Goal: Task Accomplishment & Management: Manage account settings

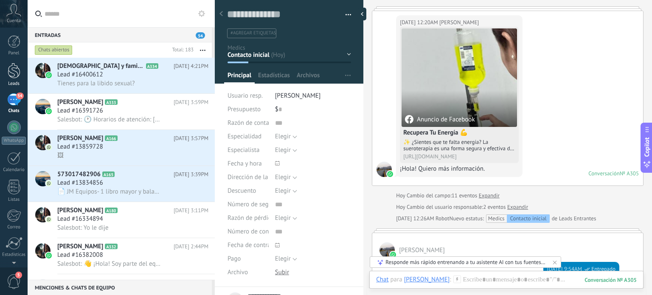
click at [18, 81] on div "Leads" at bounding box center [14, 84] width 25 height 6
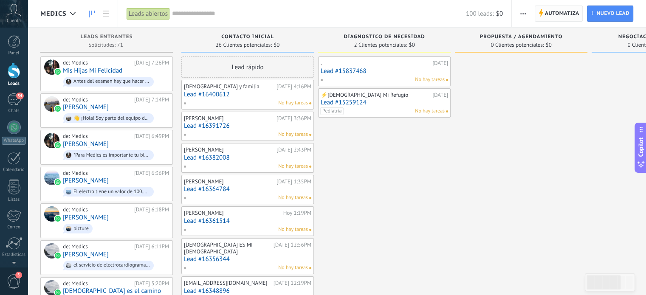
click at [552, 19] on span "Automatiza" at bounding box center [562, 13] width 34 height 15
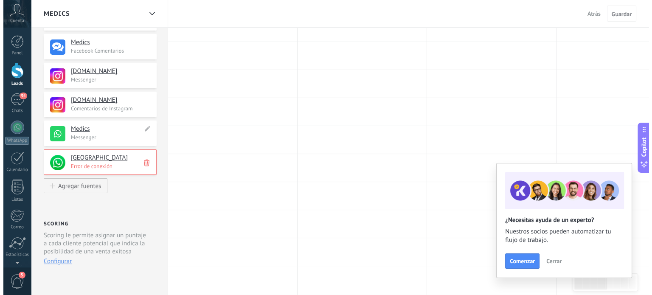
scroll to position [146, 0]
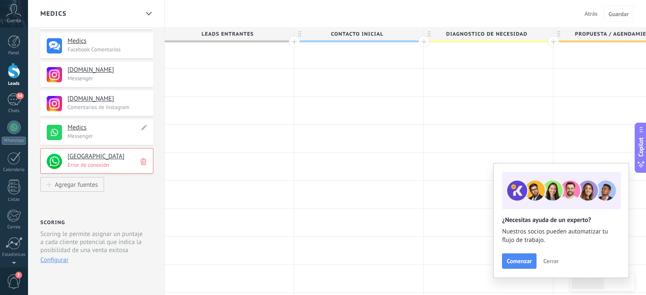
click at [100, 135] on p "Messenger" at bounding box center [108, 136] width 81 height 7
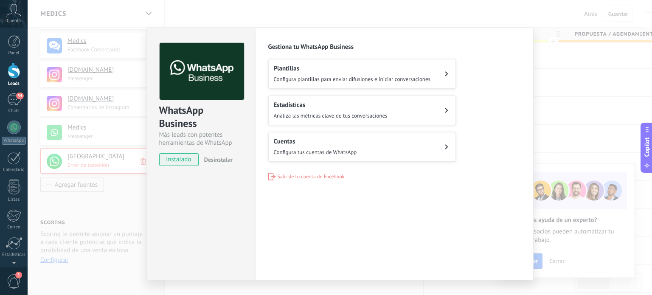
click at [435, 144] on button "Cuentas Configura tus cuentas de WhatsApp" at bounding box center [362, 147] width 188 height 30
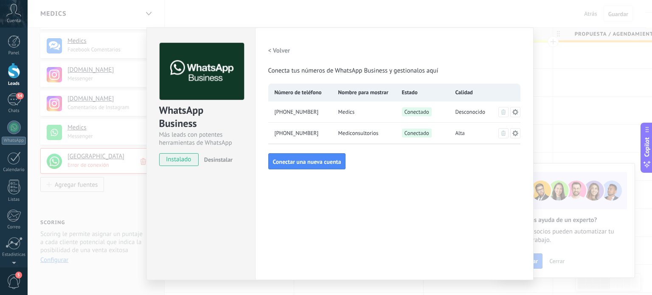
click at [513, 112] on icon at bounding box center [515, 112] width 7 height 7
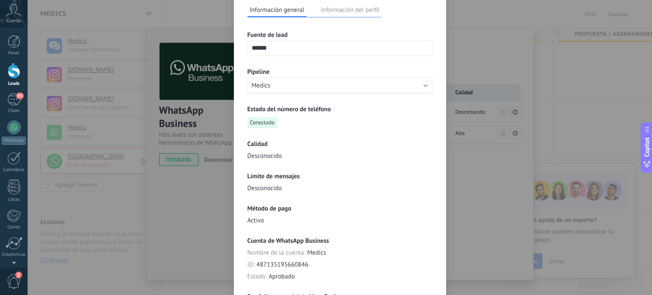
scroll to position [0, 0]
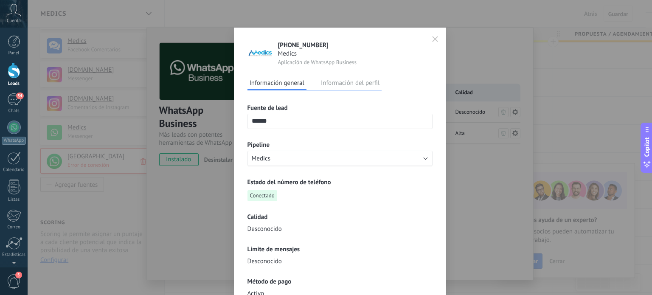
click at [365, 82] on button "Información del perfil" at bounding box center [350, 82] width 63 height 13
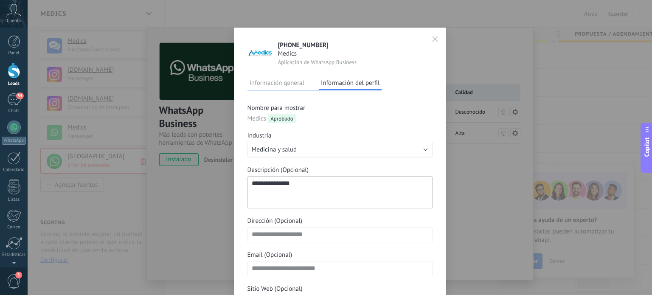
click at [437, 38] on button "button" at bounding box center [435, 39] width 13 height 14
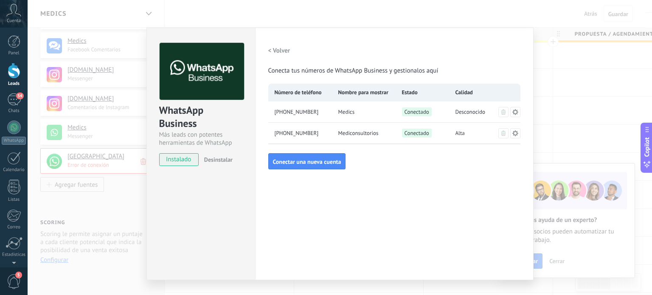
click at [515, 113] on icon at bounding box center [515, 112] width 6 height 6
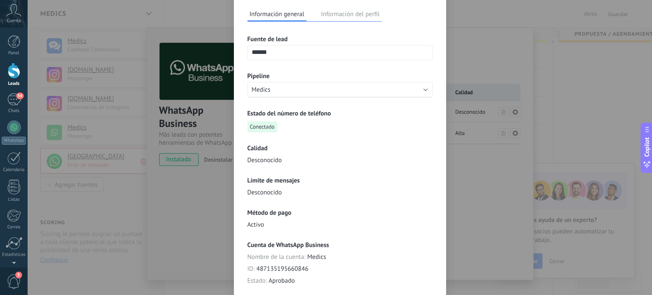
scroll to position [56, 0]
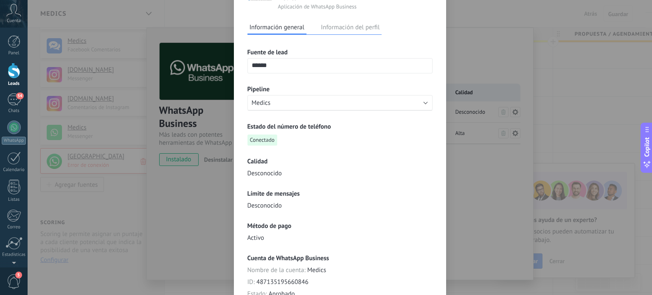
click at [506, 61] on div "**********" at bounding box center [340, 147] width 625 height 295
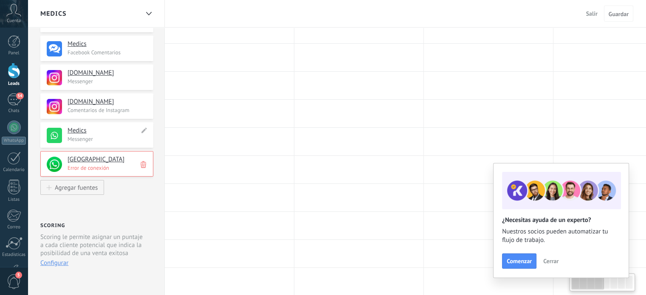
scroll to position [143, 0]
click at [83, 130] on h4 "Medics" at bounding box center [104, 131] width 72 height 8
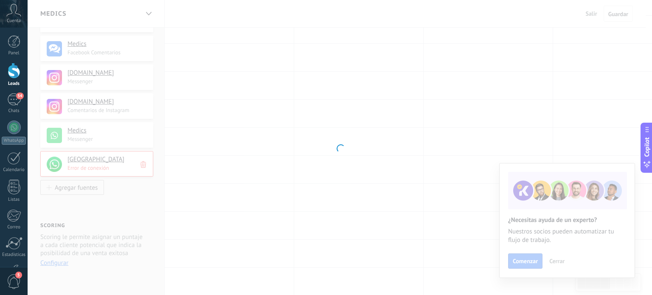
scroll to position [146, 0]
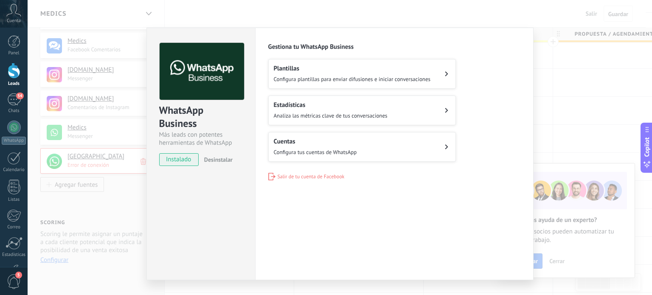
click at [425, 149] on button "Cuentas Configura tus cuentas de WhatsApp" at bounding box center [362, 147] width 188 height 30
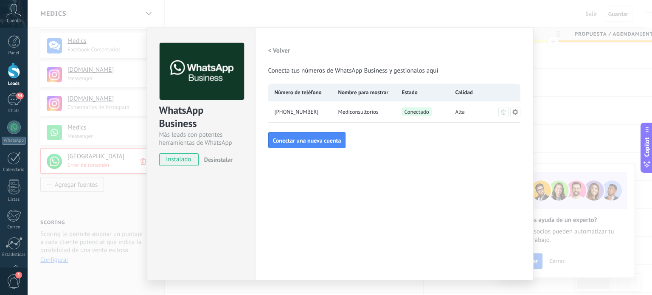
click at [546, 68] on div "WhatsApp Business Más leads con potentes herramientas de WhatsApp instalado Des…" at bounding box center [340, 147] width 625 height 295
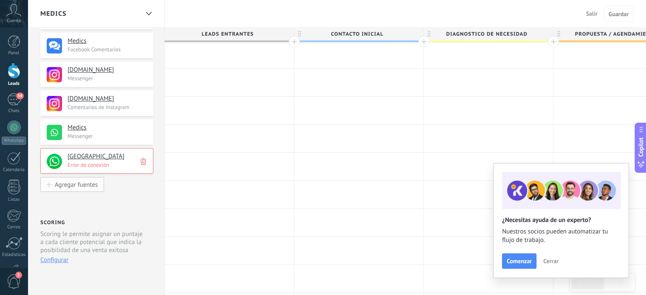
click at [89, 181] on button "Agregar fuentes" at bounding box center [72, 184] width 64 height 15
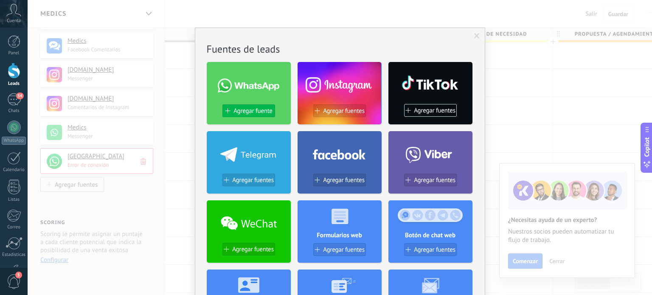
click at [250, 110] on span "Agregar fuente" at bounding box center [253, 110] width 39 height 7
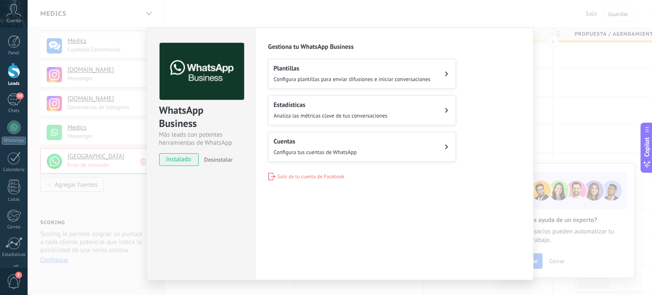
click at [591, 66] on div "WhatsApp Business Más leads con potentes herramientas de WhatsApp instalado Des…" at bounding box center [340, 147] width 625 height 295
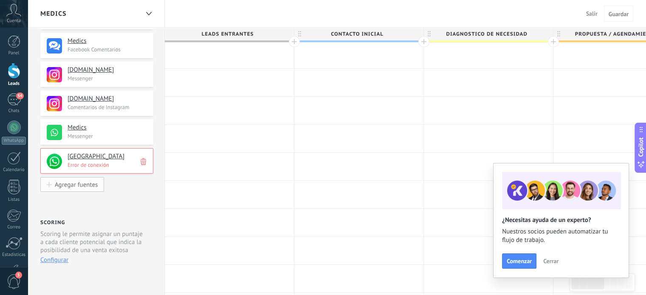
click at [95, 188] on div "Agregar fuentes" at bounding box center [76, 184] width 43 height 7
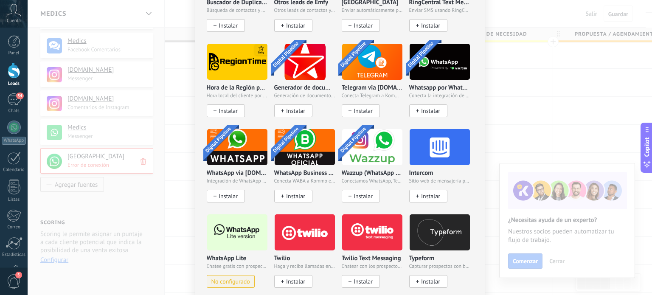
scroll to position [690, 0]
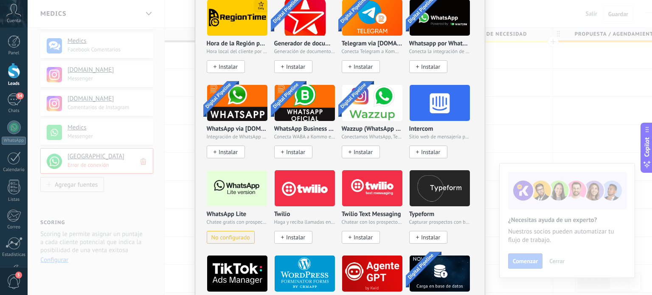
click at [239, 176] on img at bounding box center [237, 188] width 60 height 41
click at [240, 184] on img at bounding box center [237, 188] width 60 height 41
click at [234, 194] on img at bounding box center [237, 188] width 60 height 41
click at [243, 234] on span "No configurado" at bounding box center [231, 237] width 39 height 7
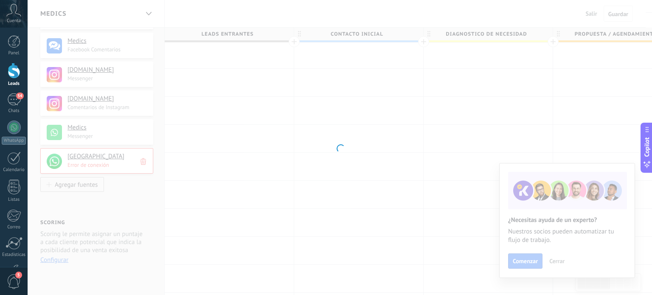
scroll to position [0, 0]
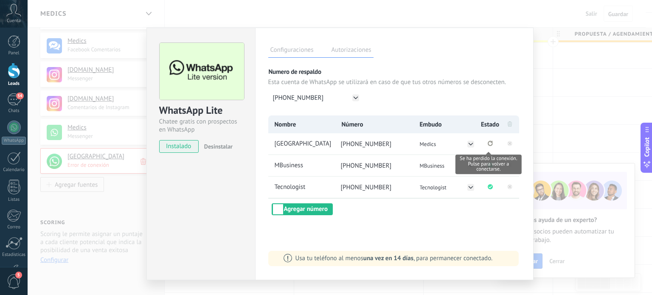
click at [488, 142] on icon "Se ha perdido la conexión. Pulse para volver a conectarse." at bounding box center [490, 144] width 5 height 6
click at [557, 86] on div "WhatsApp Lite Chatee gratis con prospectos en WhatsApp instalado Desinstalar Co…" at bounding box center [340, 147] width 625 height 295
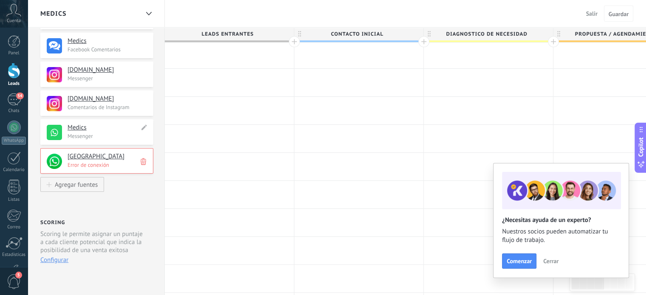
click at [79, 129] on h4 "Medics" at bounding box center [104, 128] width 72 height 8
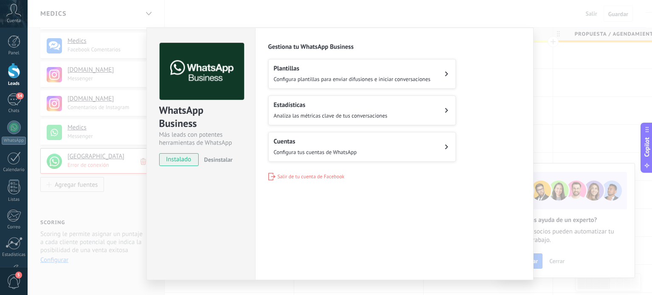
click at [392, 148] on button "Cuentas Configura tus cuentas de WhatsApp" at bounding box center [362, 147] width 188 height 30
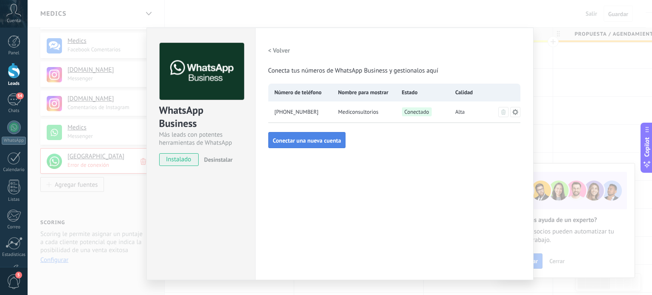
click at [316, 141] on span "Conectar una nueva cuenta" at bounding box center [307, 141] width 68 height 6
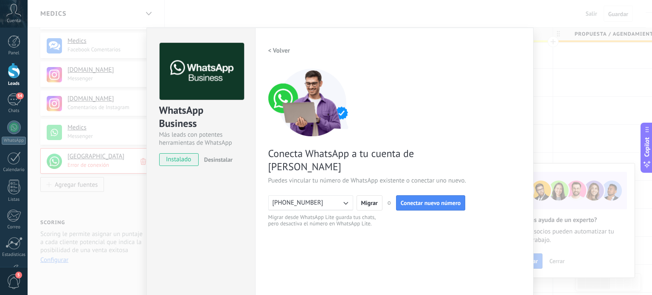
click at [344, 199] on icon "button" at bounding box center [345, 203] width 8 height 8
click at [317, 210] on li "+573053564230" at bounding box center [308, 217] width 90 height 14
click at [344, 202] on icon "button" at bounding box center [346, 203] width 5 height 3
click at [403, 234] on div "< Volver 1 Conectar Facebook 2 Finalizar configuración Conecta WhatsApp a tu cu…" at bounding box center [394, 174] width 252 height 262
click at [433, 200] on span "Conectar nuevo número" at bounding box center [431, 203] width 60 height 6
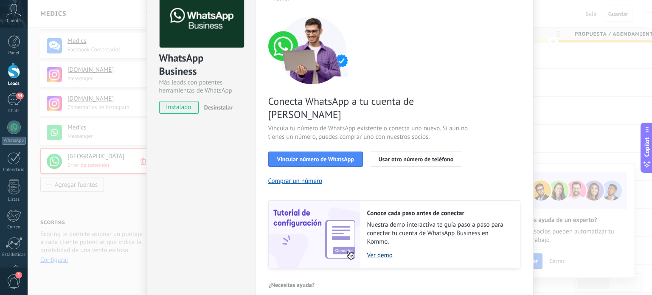
scroll to position [82, 0]
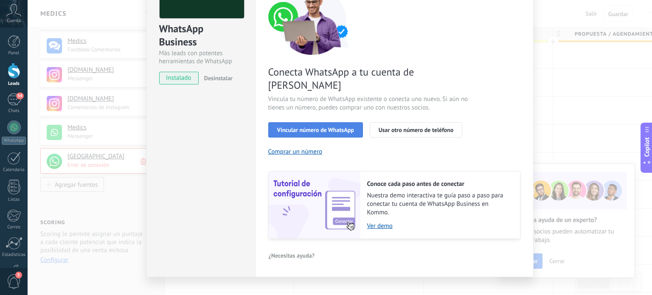
click at [328, 127] on span "Vincular número de WhatsApp" at bounding box center [315, 130] width 77 height 6
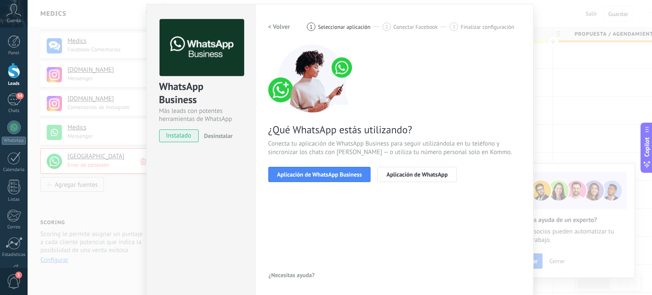
scroll to position [14, 0]
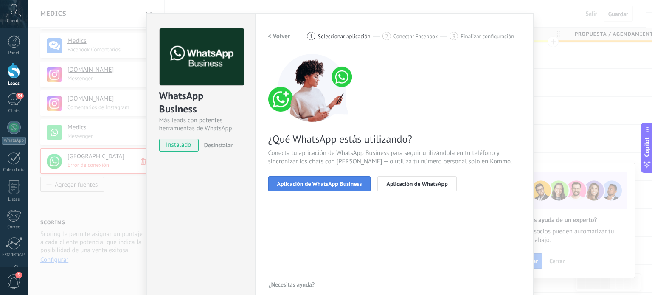
click at [350, 184] on span "Aplicación de WhatsApp Business" at bounding box center [319, 184] width 85 height 6
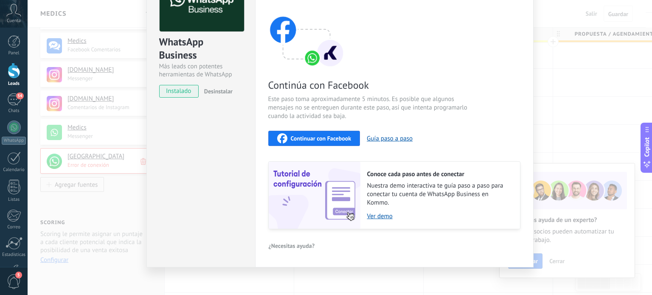
scroll to position [72, 0]
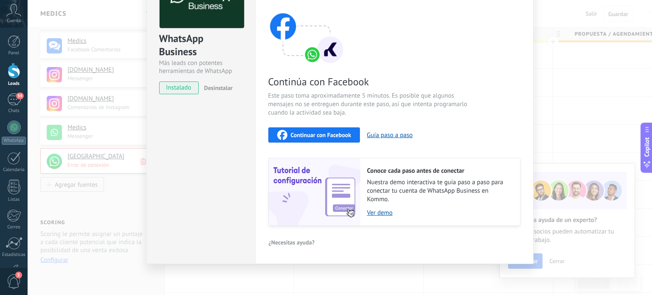
click at [331, 138] on span "Continuar con Facebook" at bounding box center [321, 135] width 61 height 6
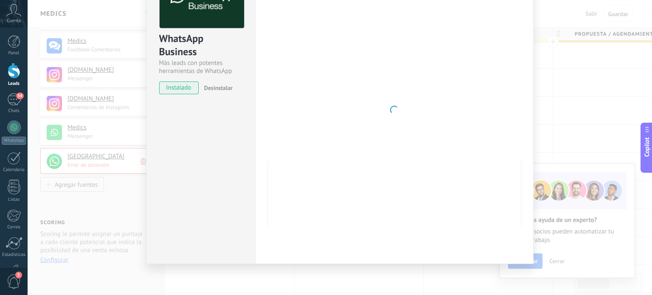
click at [594, 61] on div "WhatsApp Business Más leads con potentes herramientas de WhatsApp instalado Des…" at bounding box center [340, 147] width 625 height 295
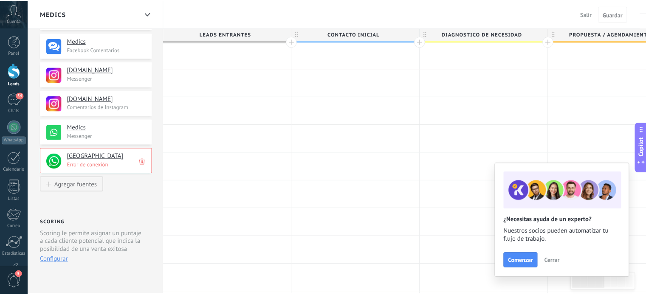
scroll to position [0, 0]
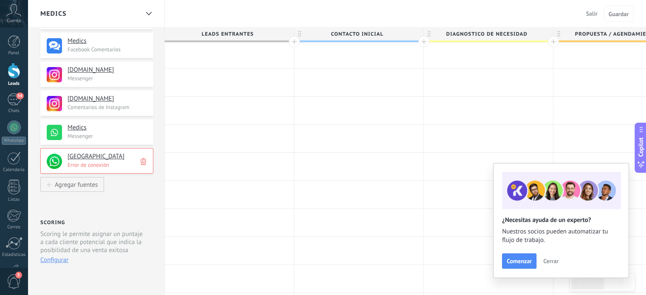
click at [108, 156] on h4 "[GEOGRAPHIC_DATA]" at bounding box center [107, 156] width 79 height 8
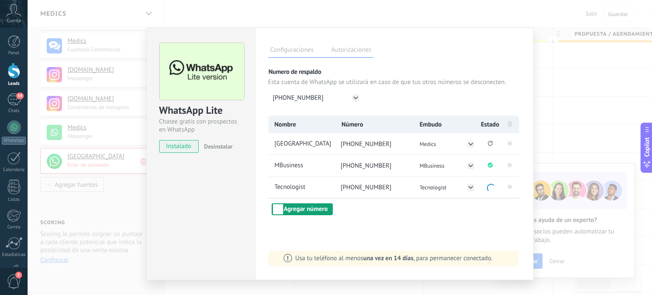
click at [313, 207] on button "Agregar número" at bounding box center [302, 209] width 61 height 12
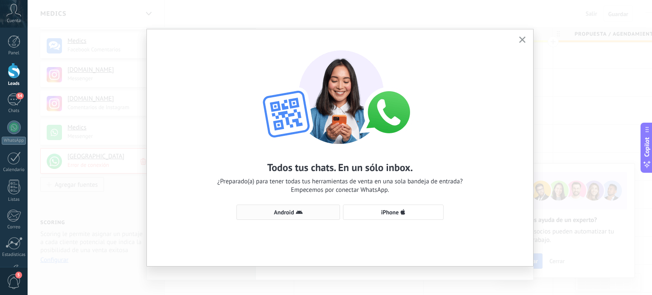
click at [298, 211] on icon "button" at bounding box center [299, 212] width 7 height 7
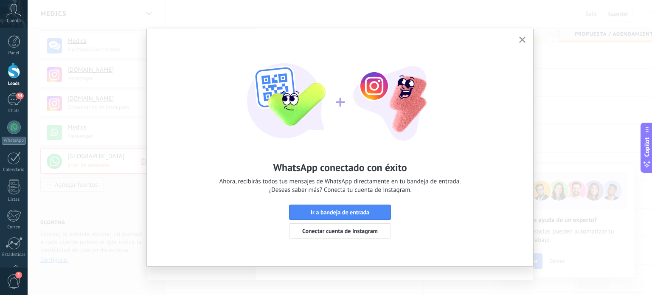
click at [525, 42] on icon "button" at bounding box center [522, 40] width 6 height 6
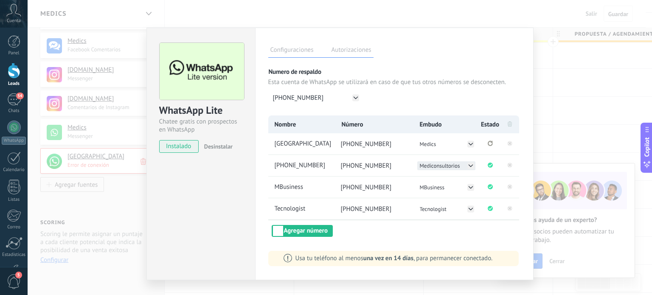
click at [468, 165] on icon at bounding box center [471, 165] width 7 height 7
click at [429, 176] on span "Medics" at bounding box center [428, 174] width 17 height 7
click at [310, 167] on span "+57 305 3564220" at bounding box center [304, 165] width 62 height 9
click at [324, 163] on input "**********" at bounding box center [304, 165] width 62 height 9
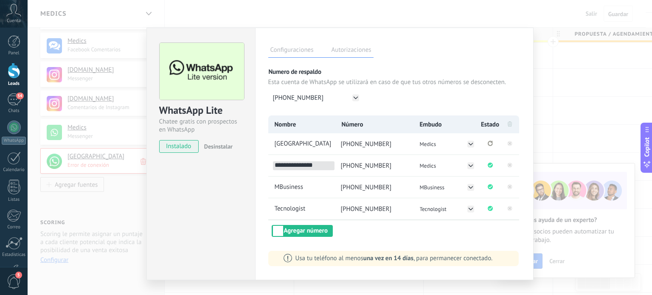
click at [324, 163] on input "**********" at bounding box center [304, 165] width 62 height 9
click at [576, 83] on div "WhatsApp Lite Chatee gratis con prospectos en WhatsApp instalado Desinstalar Co…" at bounding box center [340, 147] width 625 height 295
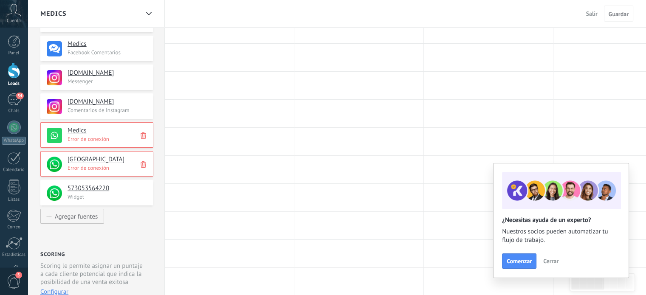
click at [78, 128] on h4 "Medics" at bounding box center [107, 131] width 79 height 8
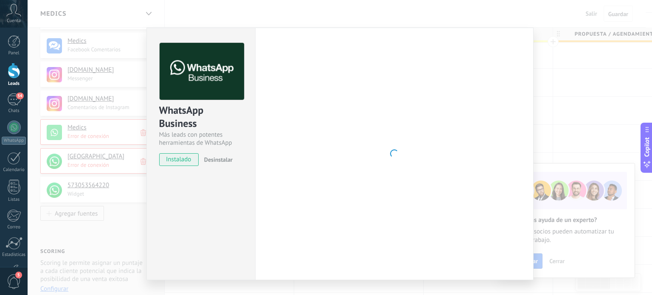
click at [584, 83] on div "WhatsApp Business Más leads con potentes herramientas de WhatsApp instalado Des…" at bounding box center [340, 147] width 625 height 295
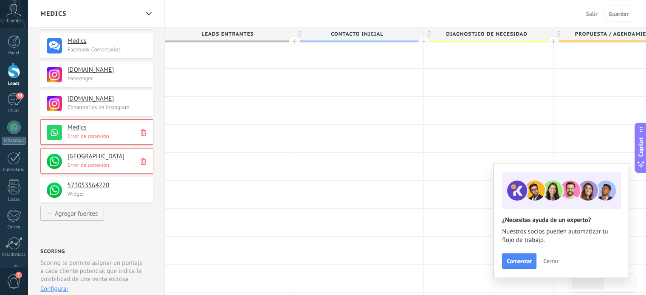
click at [144, 133] on icon at bounding box center [144, 133] width 6 height 8
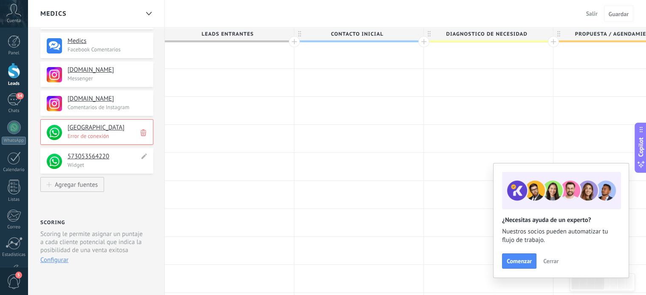
click at [106, 155] on h4 "573053564220" at bounding box center [104, 156] width 72 height 8
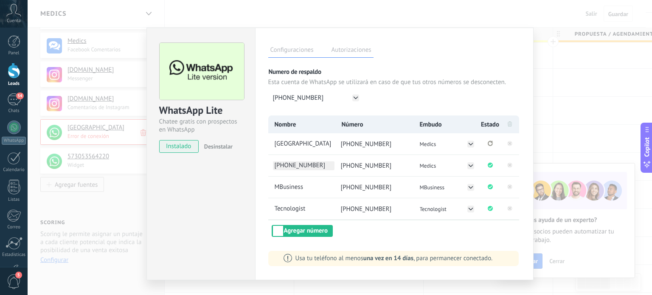
click at [321, 164] on span "+57 305 3564220" at bounding box center [304, 165] width 62 height 9
drag, startPoint x: 322, startPoint y: 164, endPoint x: 255, endPoint y: 166, distance: 66.7
click at [255, 166] on div "Configuraciones Autorizaciones Esta pestaña registra a los usuarios que han con…" at bounding box center [394, 154] width 279 height 253
click at [319, 166] on span "+57 305 3564220" at bounding box center [304, 165] width 62 height 9
click at [322, 164] on input "**********" at bounding box center [304, 165] width 62 height 9
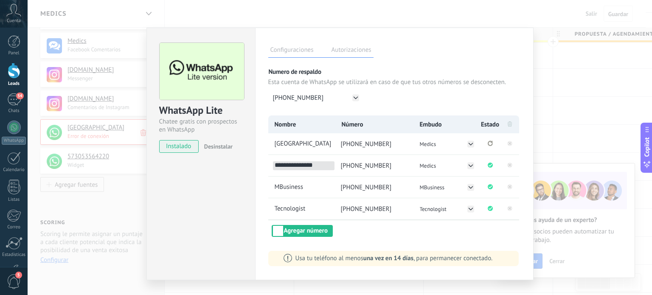
click at [322, 164] on input "**********" at bounding box center [304, 165] width 62 height 9
type input "*"
type input "******"
click at [353, 231] on div "Nombre Número Embudo Estado Medics chat center +57 333 2324100 Medics ****** +5…" at bounding box center [394, 176] width 252 height 121
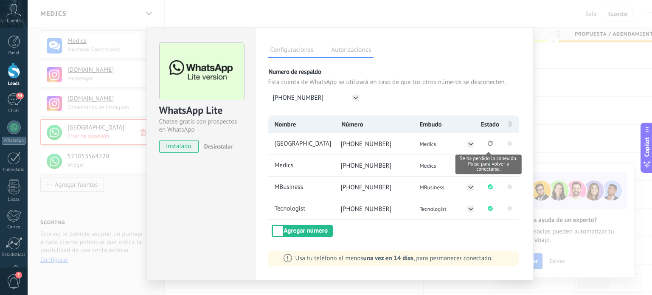
click at [490, 146] on icon "Se ha perdido la conexión. Pulse para volver a conectarse." at bounding box center [490, 144] width 5 height 6
click at [571, 104] on div "WhatsApp Lite Chatee gratis con prospectos en WhatsApp instalado Desinstalar Co…" at bounding box center [340, 147] width 625 height 295
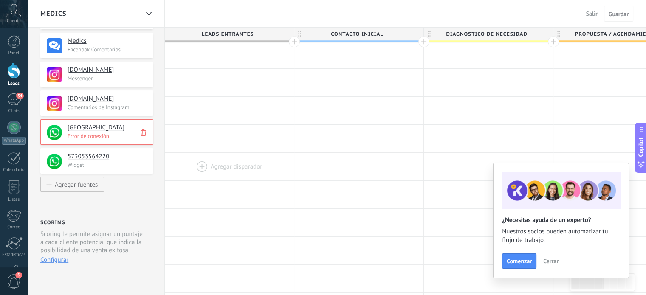
click at [195, 158] on div at bounding box center [229, 167] width 129 height 28
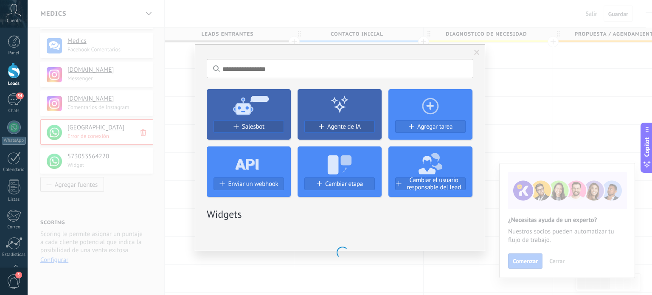
click at [477, 56] on div "No hay resultados Salesbot Agente de IA Agregar tarea Enviar un webhook Cambiar…" at bounding box center [340, 147] width 291 height 207
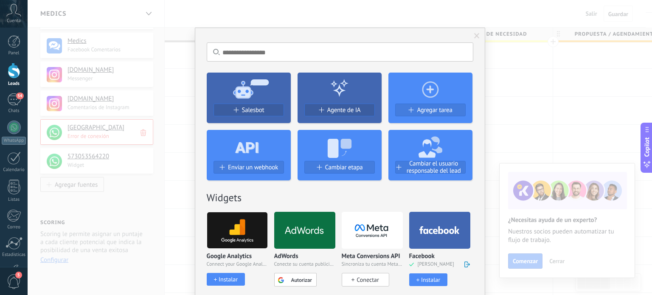
click at [474, 35] on span at bounding box center [477, 36] width 6 height 6
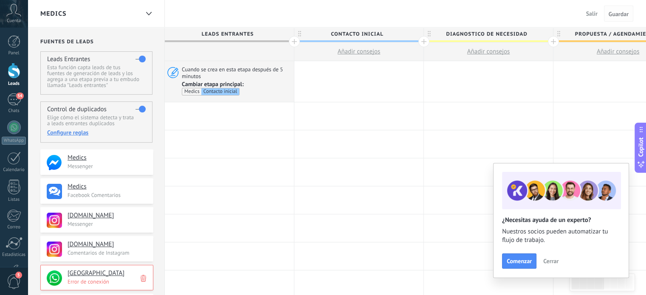
click at [624, 11] on span "Guardar" at bounding box center [619, 14] width 20 height 6
click at [594, 11] on span "Salir" at bounding box center [591, 14] width 11 height 8
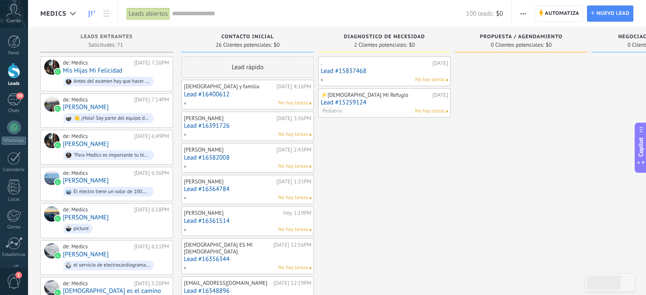
click at [234, 95] on link "Lead #16400612" at bounding box center [247, 94] width 127 height 7
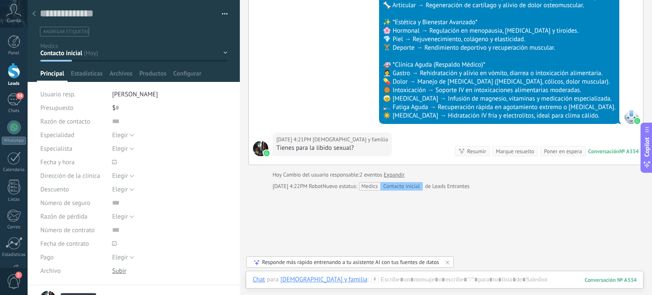
scroll to position [836, 0]
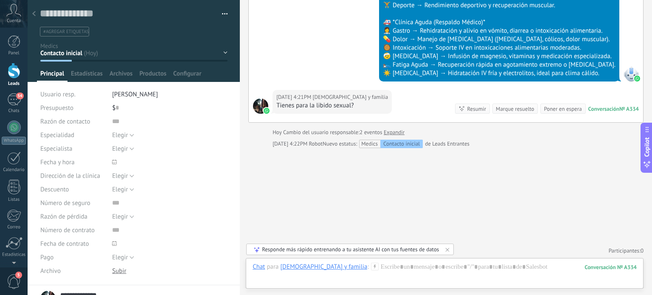
click at [33, 11] on div at bounding box center [34, 14] width 12 height 17
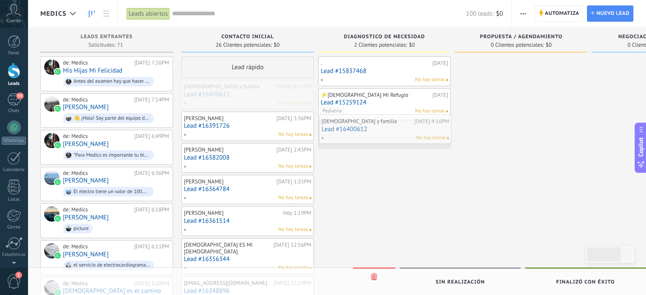
drag, startPoint x: 234, startPoint y: 95, endPoint x: 372, endPoint y: 130, distance: 141.9
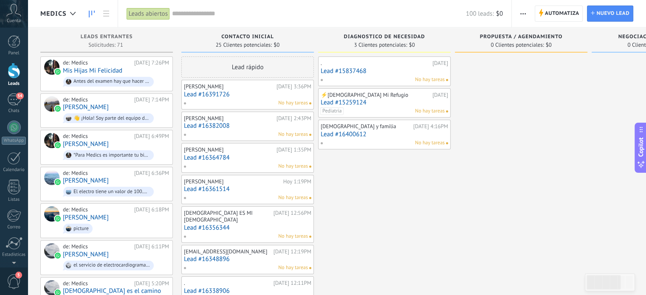
click at [238, 88] on div "[PERSON_NAME]" at bounding box center [229, 86] width 90 height 7
click at [224, 92] on link "Lead #16391726" at bounding box center [247, 94] width 127 height 7
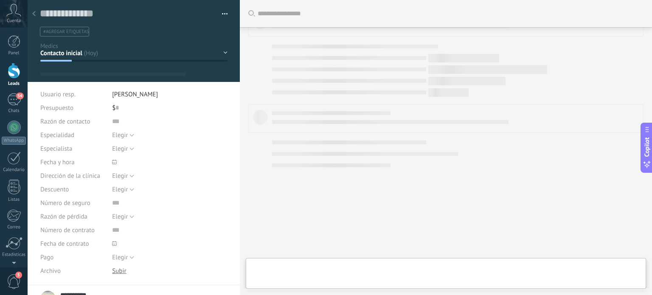
scroll to position [723, 0]
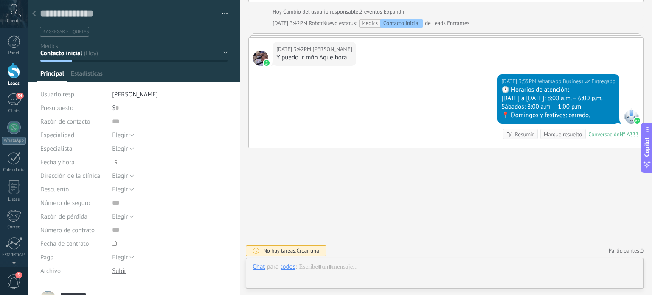
type textarea "**********"
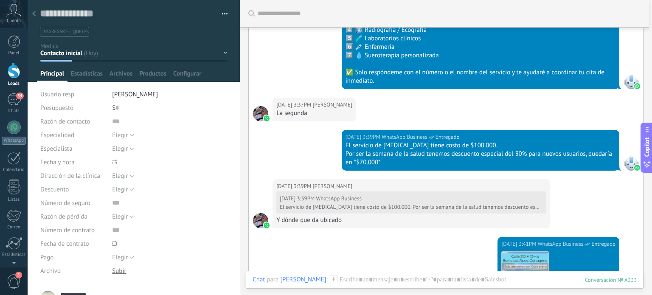
scroll to position [384, 0]
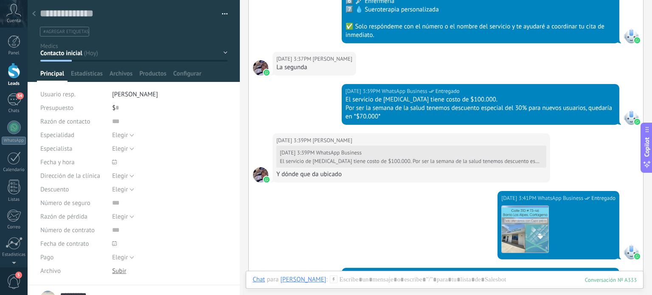
click at [59, 32] on span "#agregar etiquetas" at bounding box center [65, 32] width 45 height 6
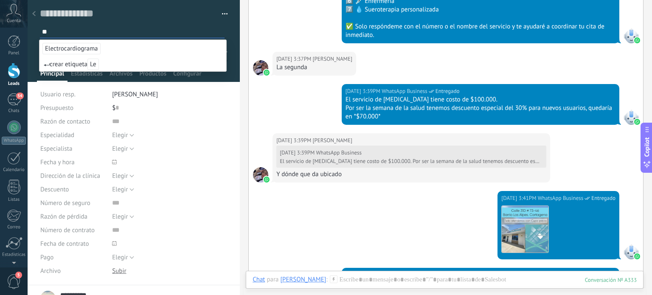
type input "**"
click at [83, 45] on span "Electrocardiograma" at bounding box center [71, 48] width 58 height 11
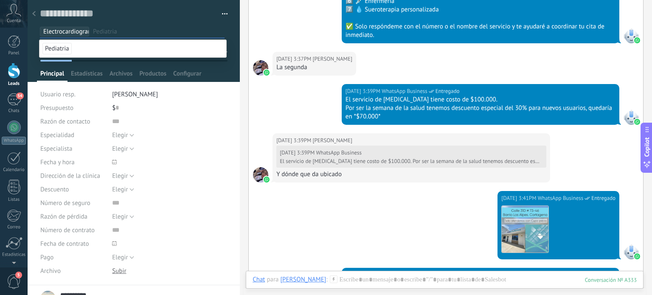
scroll to position [0, 0]
click at [194, 28] on input "text" at bounding box center [158, 31] width 131 height 9
click at [68, 32] on span "Electrocardiograma" at bounding box center [69, 32] width 53 height 8
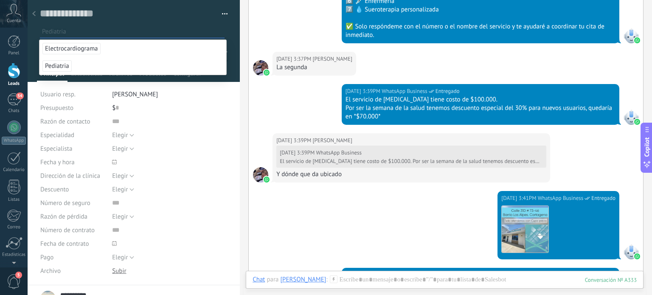
click at [68, 65] on span "Pediatria" at bounding box center [56, 65] width 29 height 11
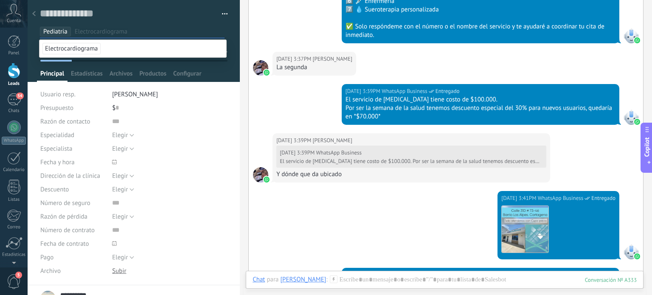
click at [0, 0] on div "Contacto inicial diagnostico de necesidad propuesta / agendamiento negociación …" at bounding box center [0, 0] width 0 height 0
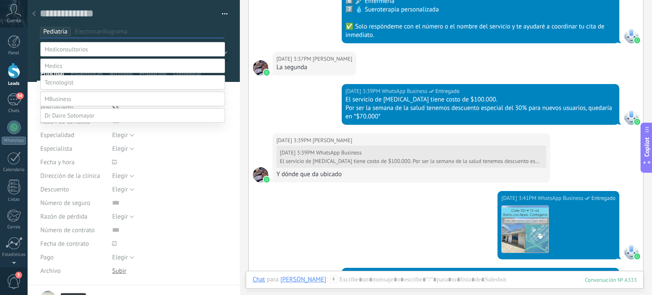
scroll to position [17, 0]
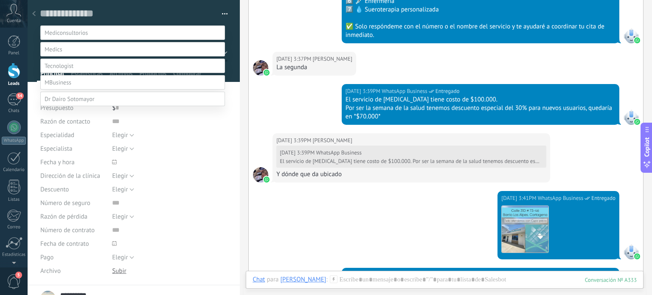
click at [0, 0] on label "diagnostico de necesidad" at bounding box center [0, 0] width 0 height 0
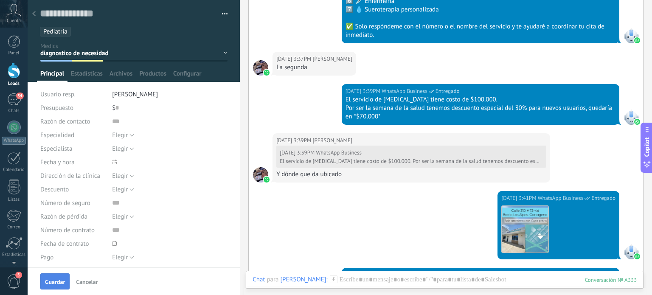
click at [45, 280] on span "Guardar" at bounding box center [55, 282] width 20 height 6
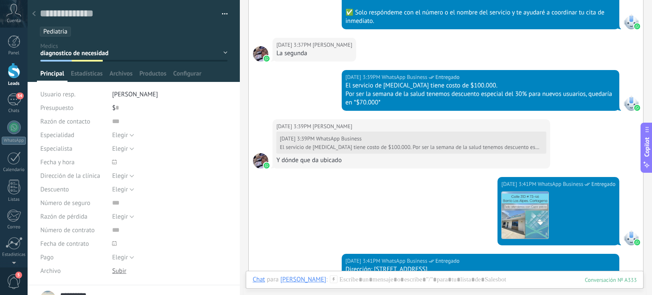
click at [124, 105] on div "$ 0" at bounding box center [170, 108] width 116 height 14
type input "*******"
click at [58, 279] on span "Guardar" at bounding box center [55, 282] width 20 height 6
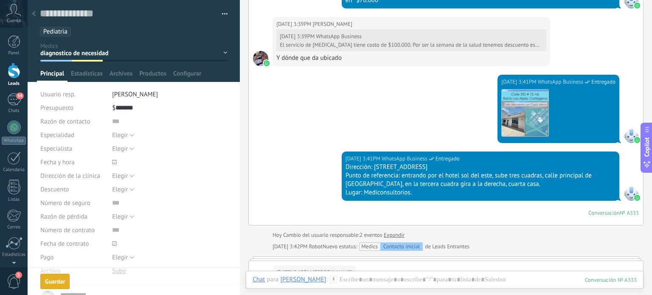
scroll to position [579, 0]
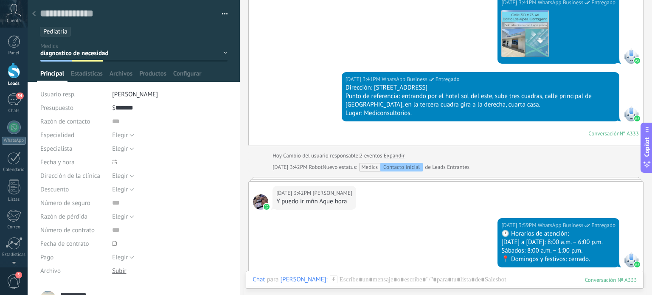
click at [38, 13] on div at bounding box center [34, 14] width 12 height 17
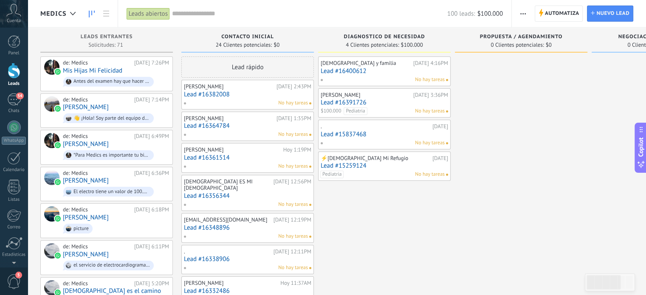
click at [356, 64] on div "[DEMOGRAPHIC_DATA] y familia" at bounding box center [366, 63] width 90 height 7
click at [358, 70] on link "Lead #16400612" at bounding box center [384, 71] width 127 height 7
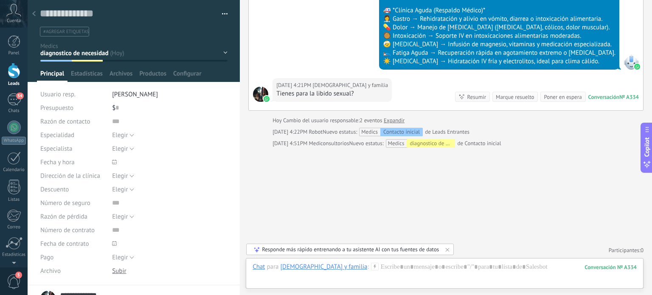
scroll to position [805, 0]
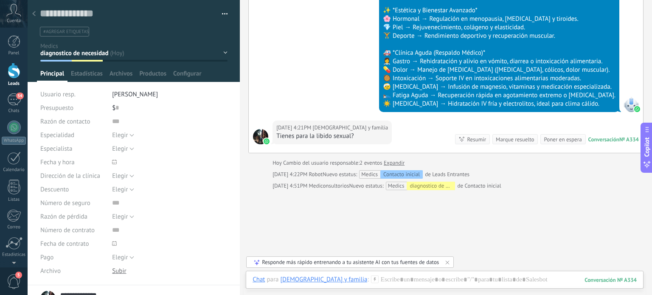
click at [34, 15] on use at bounding box center [33, 13] width 3 height 5
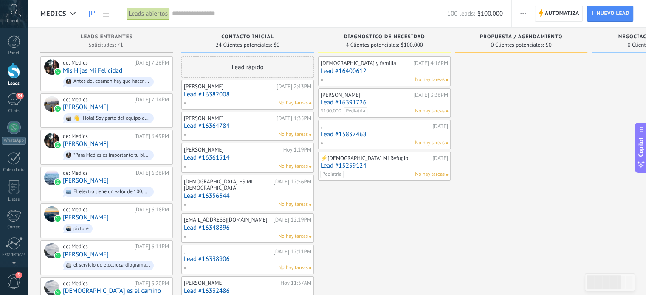
click at [370, 105] on link "Lead #16391726" at bounding box center [384, 102] width 127 height 7
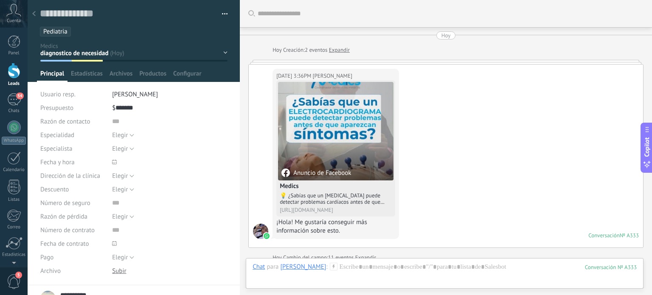
scroll to position [760, 0]
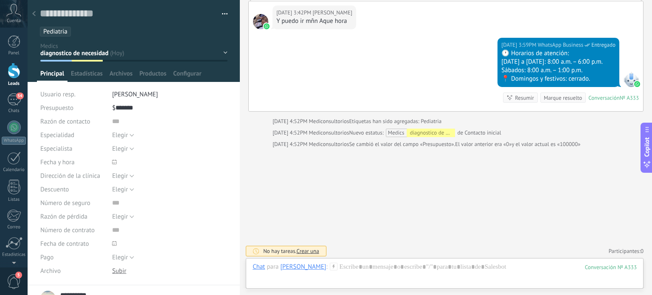
click at [59, 30] on span "Pediatria" at bounding box center [55, 32] width 24 height 8
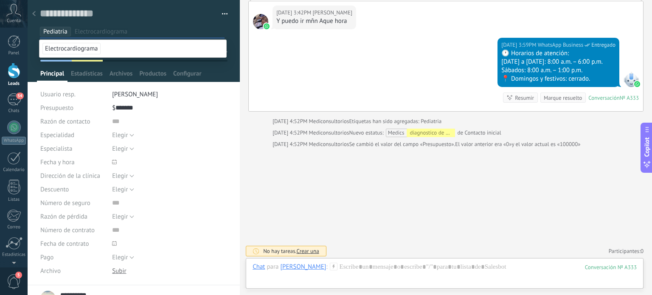
click at [68, 32] on li "Pediatria" at bounding box center [55, 32] width 31 height 10
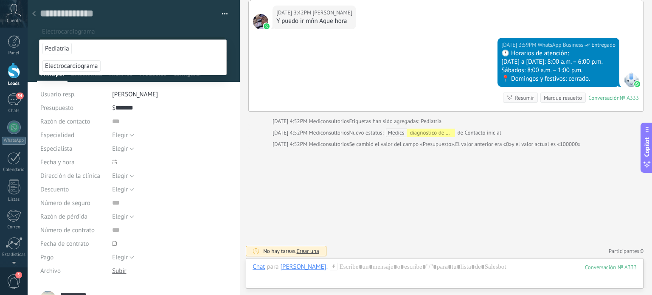
click at [78, 64] on span "Electrocardiograma" at bounding box center [71, 65] width 58 height 11
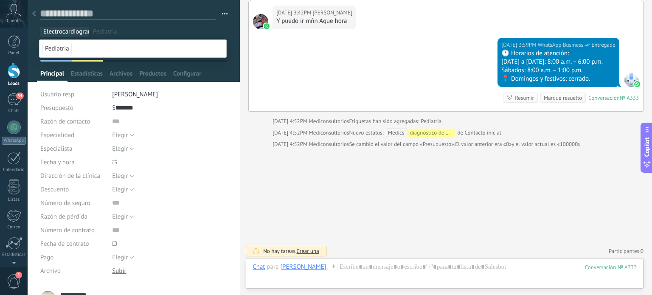
click at [168, 20] on textarea at bounding box center [128, 13] width 176 height 13
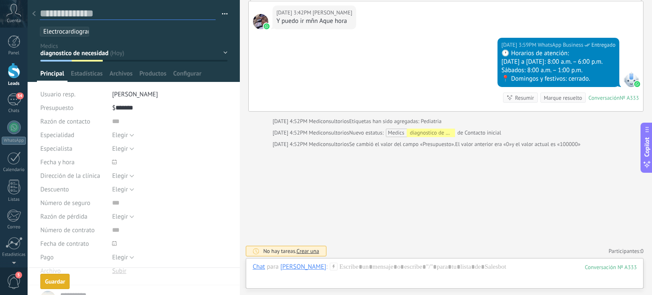
click at [116, 14] on textarea at bounding box center [128, 13] width 176 height 13
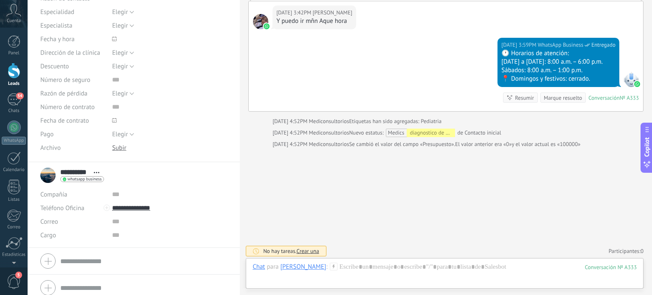
scroll to position [129, 0]
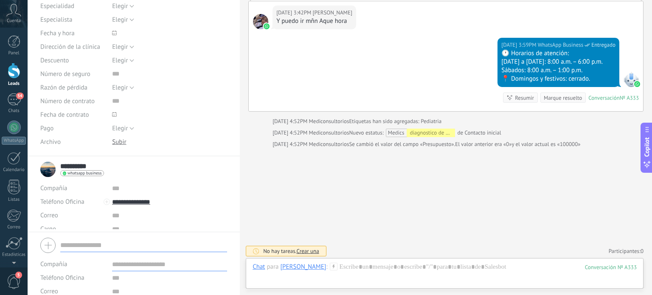
click at [98, 254] on form "Compañía Teléfono Oficina Ofic. directo Celular Fax Casa Otro Teléfono Oficina …" at bounding box center [133, 278] width 187 height 86
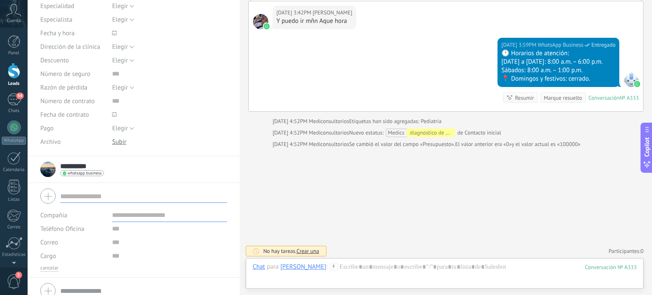
scroll to position [0, 0]
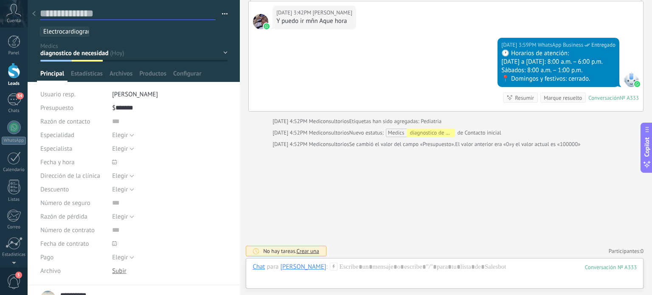
click at [78, 11] on textarea at bounding box center [128, 13] width 176 height 13
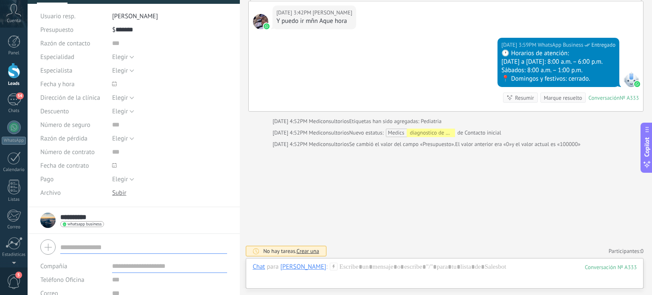
scroll to position [127, 0]
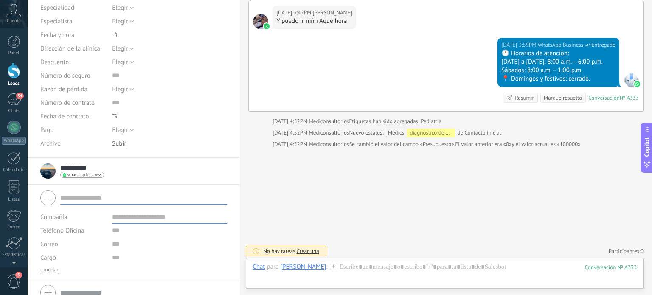
click at [84, 165] on input "**********" at bounding box center [74, 168] width 29 height 8
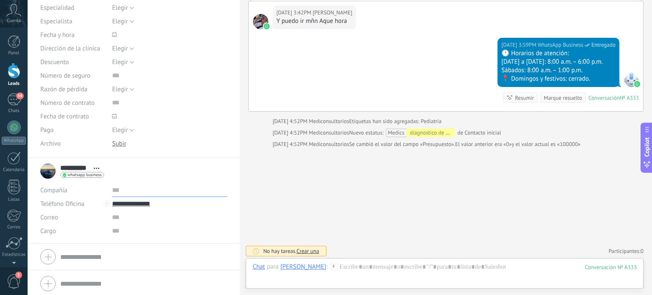
click at [114, 189] on input "text" at bounding box center [169, 190] width 115 height 14
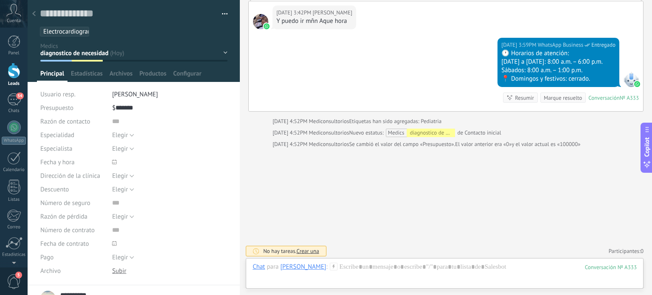
scroll to position [129, 0]
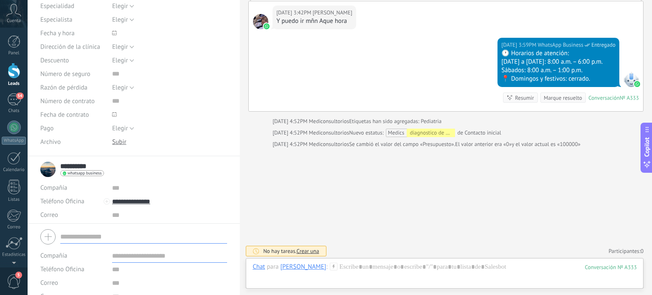
click at [96, 251] on form "Compañía Teléfono Oficina Ofic. directo Celular Fax Casa Otro Teléfono Oficina …" at bounding box center [133, 269] width 187 height 86
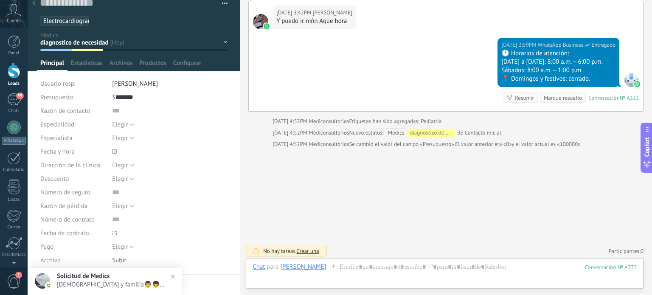
scroll to position [0, 0]
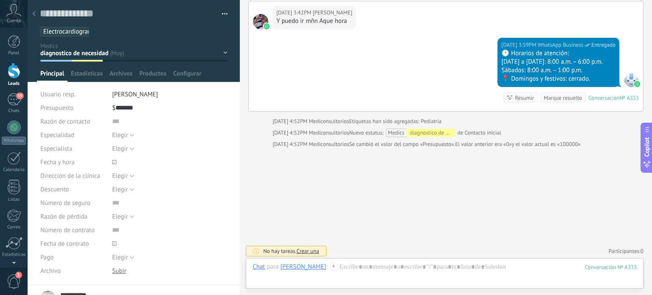
click at [36, 15] on div at bounding box center [34, 14] width 12 height 17
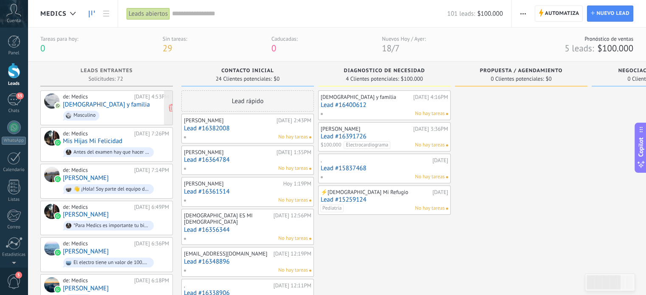
click at [108, 104] on div "de: Medics [DATE] 4:53PM [DEMOGRAPHIC_DATA] y familia Masculino" at bounding box center [116, 107] width 106 height 29
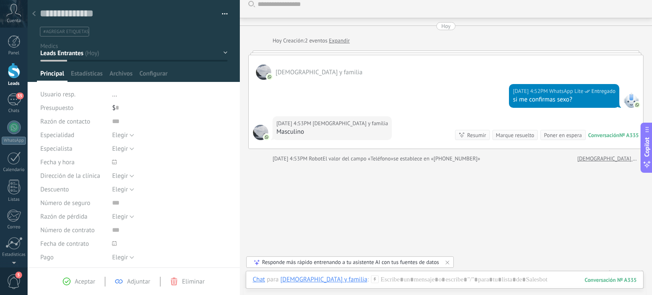
scroll to position [19, 0]
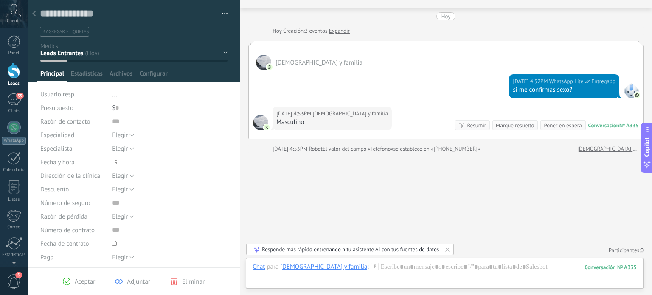
click at [37, 14] on div at bounding box center [34, 14] width 12 height 17
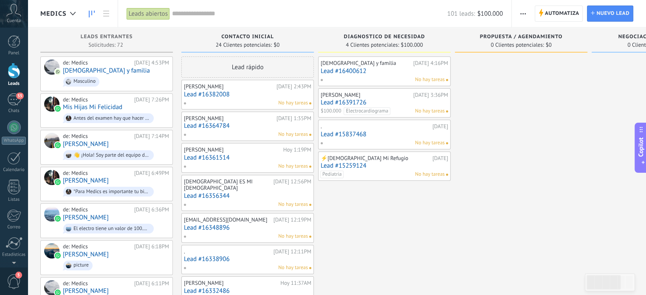
click at [382, 72] on link "Lead #16400612" at bounding box center [384, 71] width 127 height 7
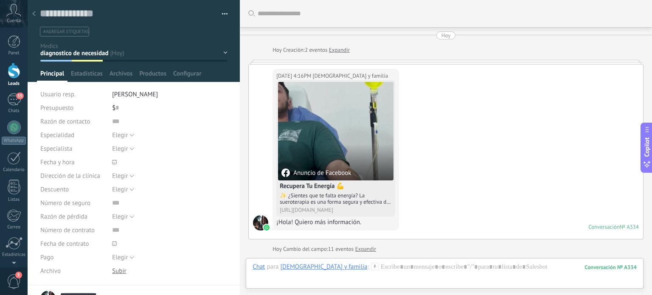
scroll to position [848, 0]
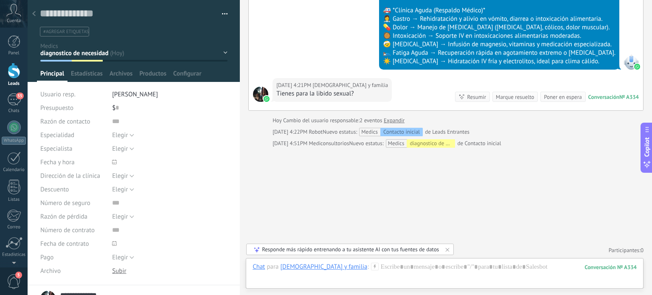
click at [220, 8] on button "button" at bounding box center [222, 14] width 12 height 13
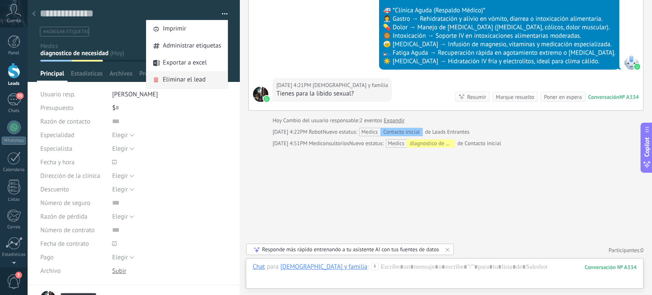
click at [184, 80] on span "Eliminar el lead" at bounding box center [184, 79] width 43 height 17
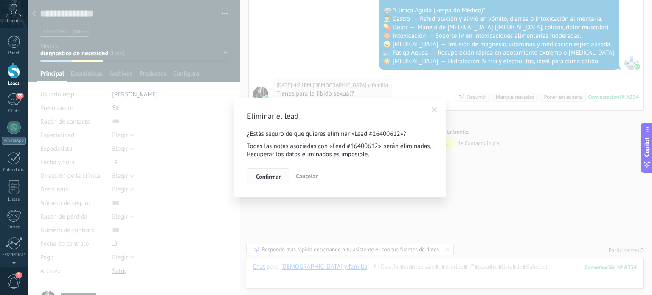
click at [282, 175] on button "Confirmar" at bounding box center [268, 176] width 42 height 16
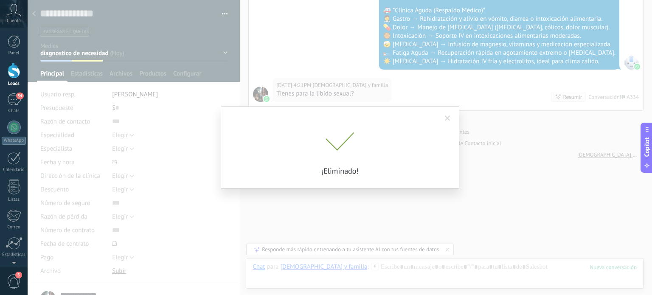
scroll to position [859, 0]
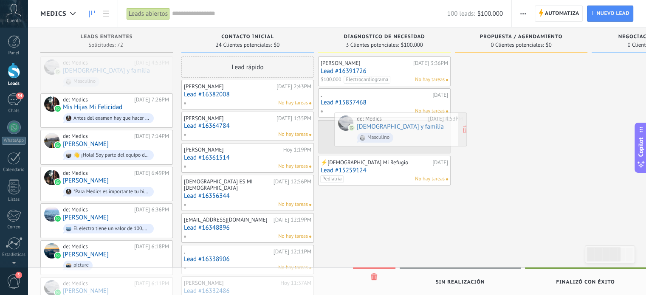
drag, startPoint x: 82, startPoint y: 67, endPoint x: 375, endPoint y: 123, distance: 299.2
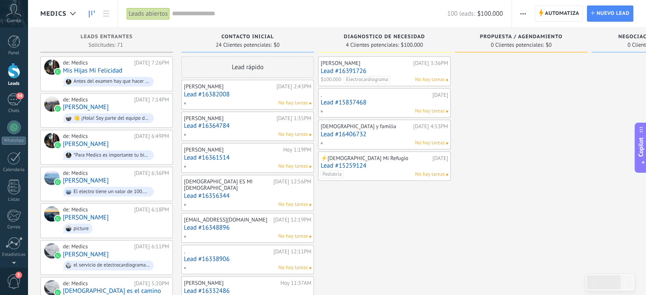
click at [366, 125] on div "[DEMOGRAPHIC_DATA] y familia" at bounding box center [366, 126] width 90 height 7
click at [355, 131] on link "Lead #16406732" at bounding box center [384, 134] width 127 height 7
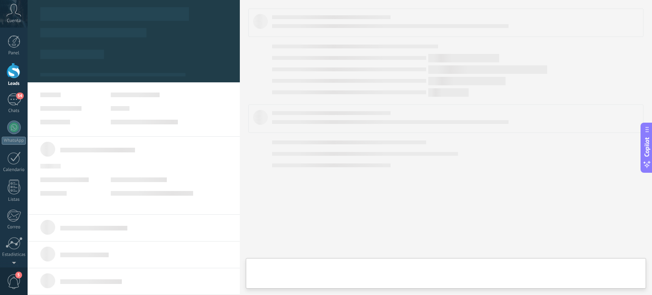
type textarea "**********"
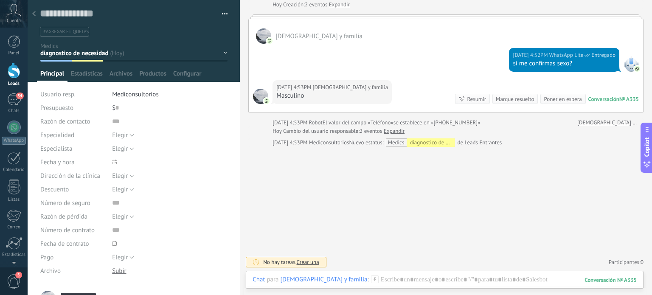
scroll to position [45, 0]
